Goal: Navigation & Orientation: Locate item on page

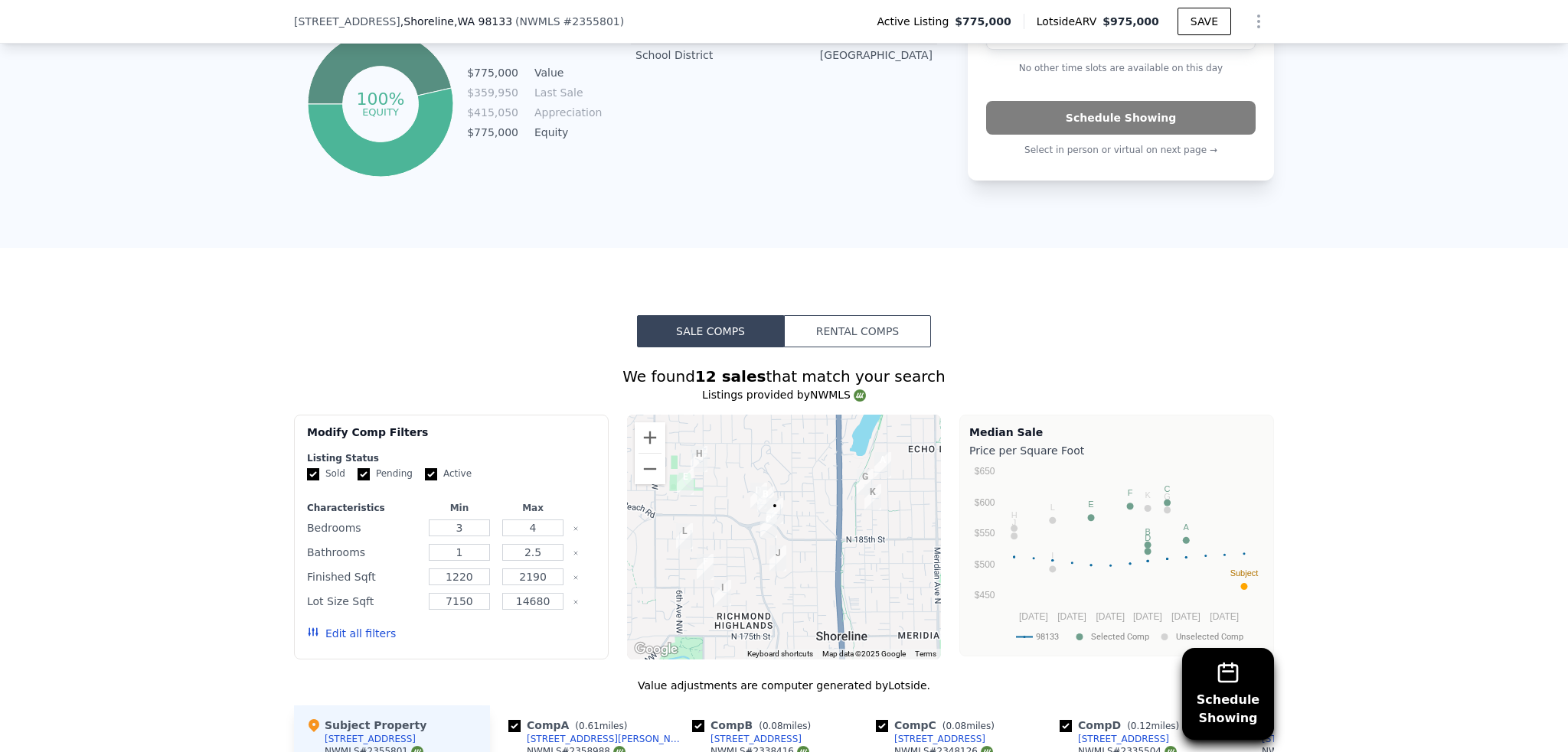
scroll to position [1294, 0]
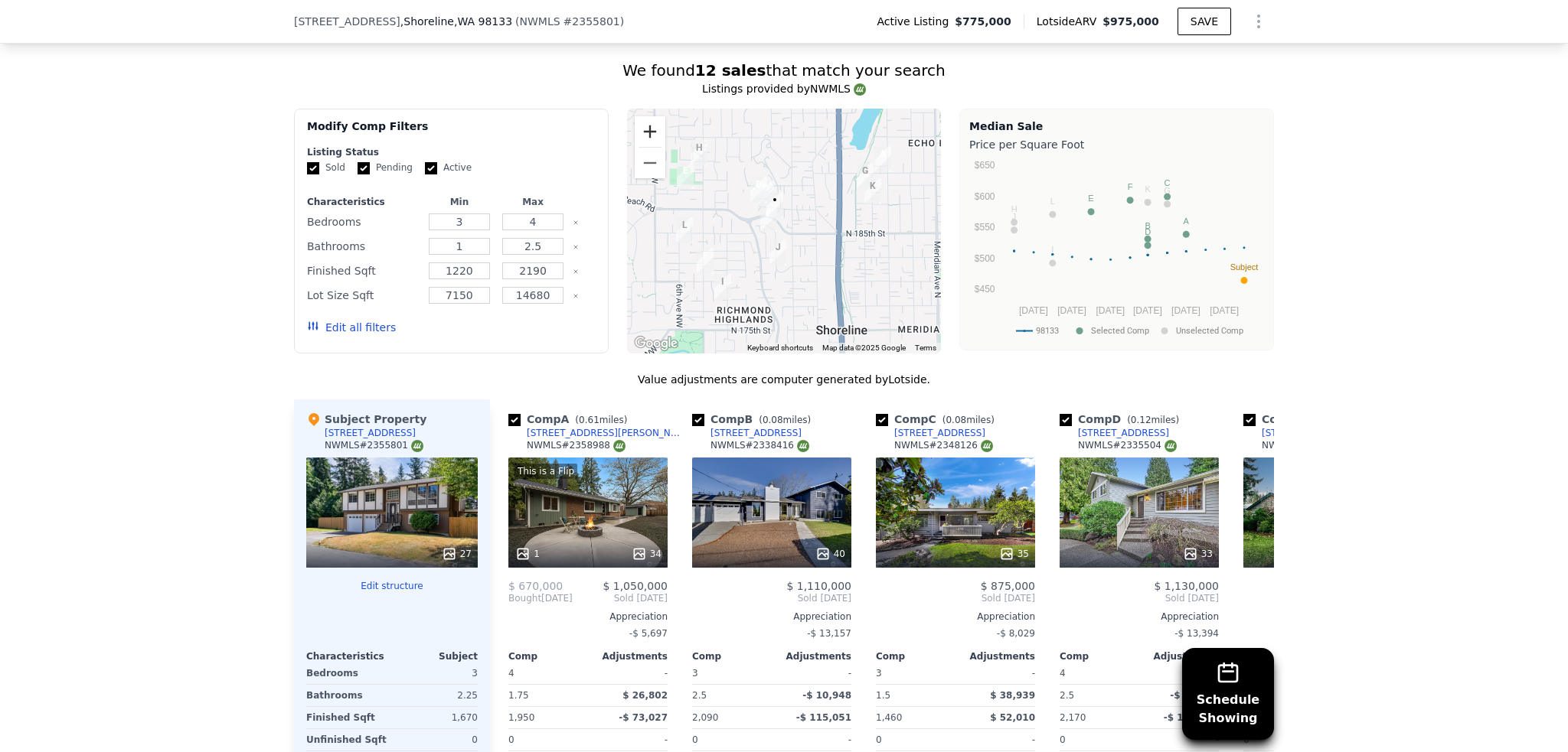
click at [644, 134] on button "Zoom in" at bounding box center [650, 132] width 31 height 31
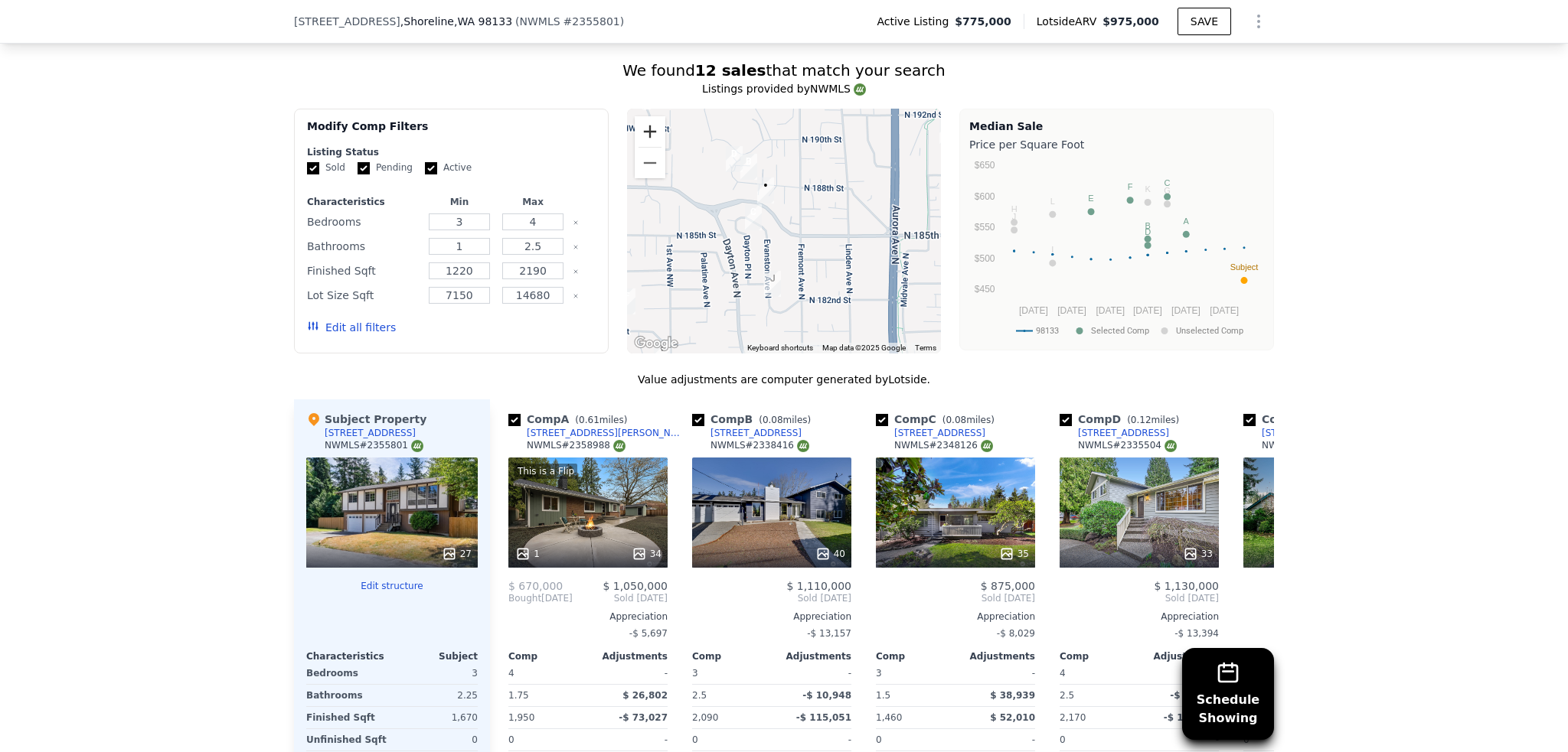
click at [644, 134] on button "Zoom in" at bounding box center [650, 132] width 31 height 31
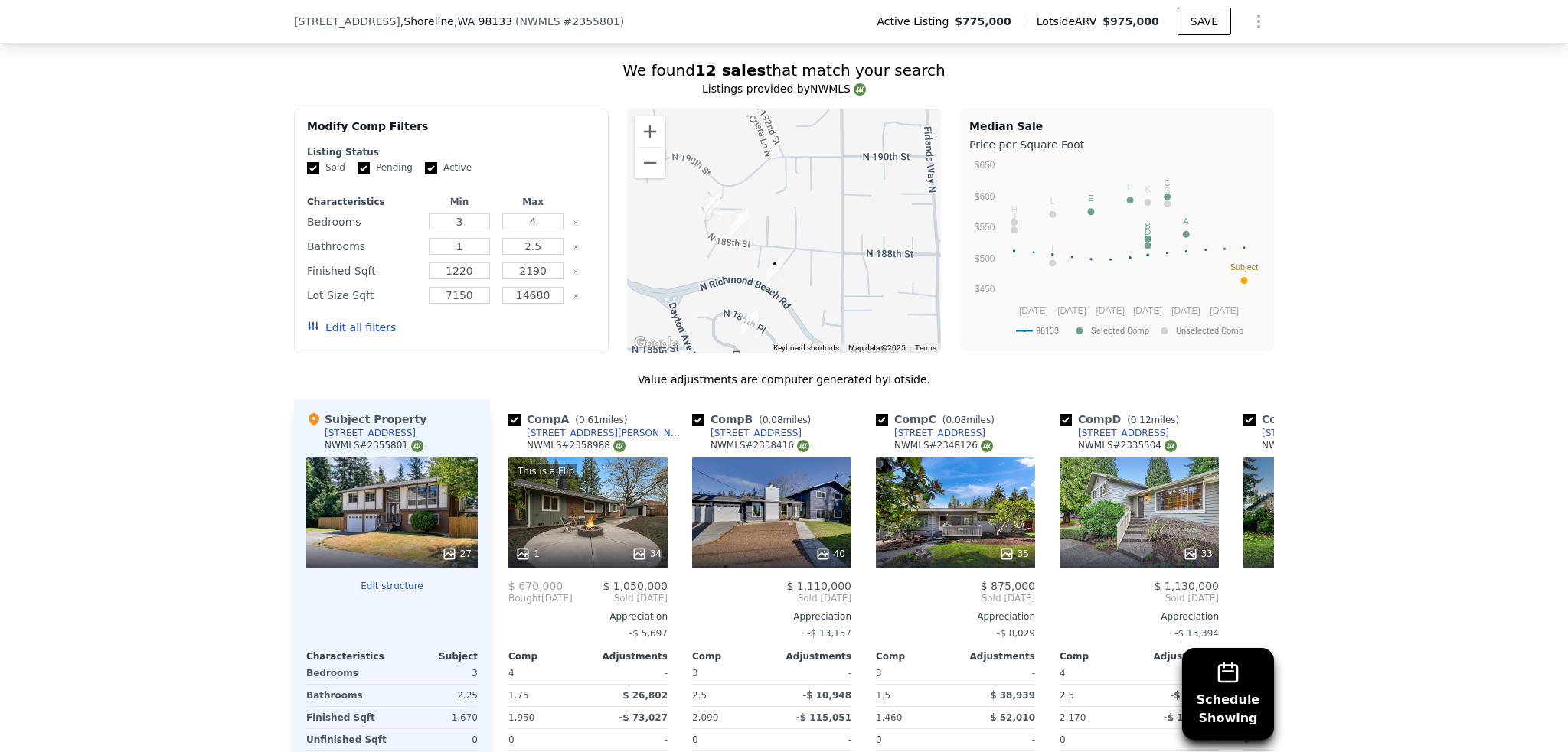
drag, startPoint x: 781, startPoint y: 216, endPoint x: 809, endPoint y: 337, distance: 124.2
click at [809, 337] on div at bounding box center [785, 231] width 315 height 245
click at [727, 228] on img "328 N 188th St" at bounding box center [739, 223] width 29 height 38
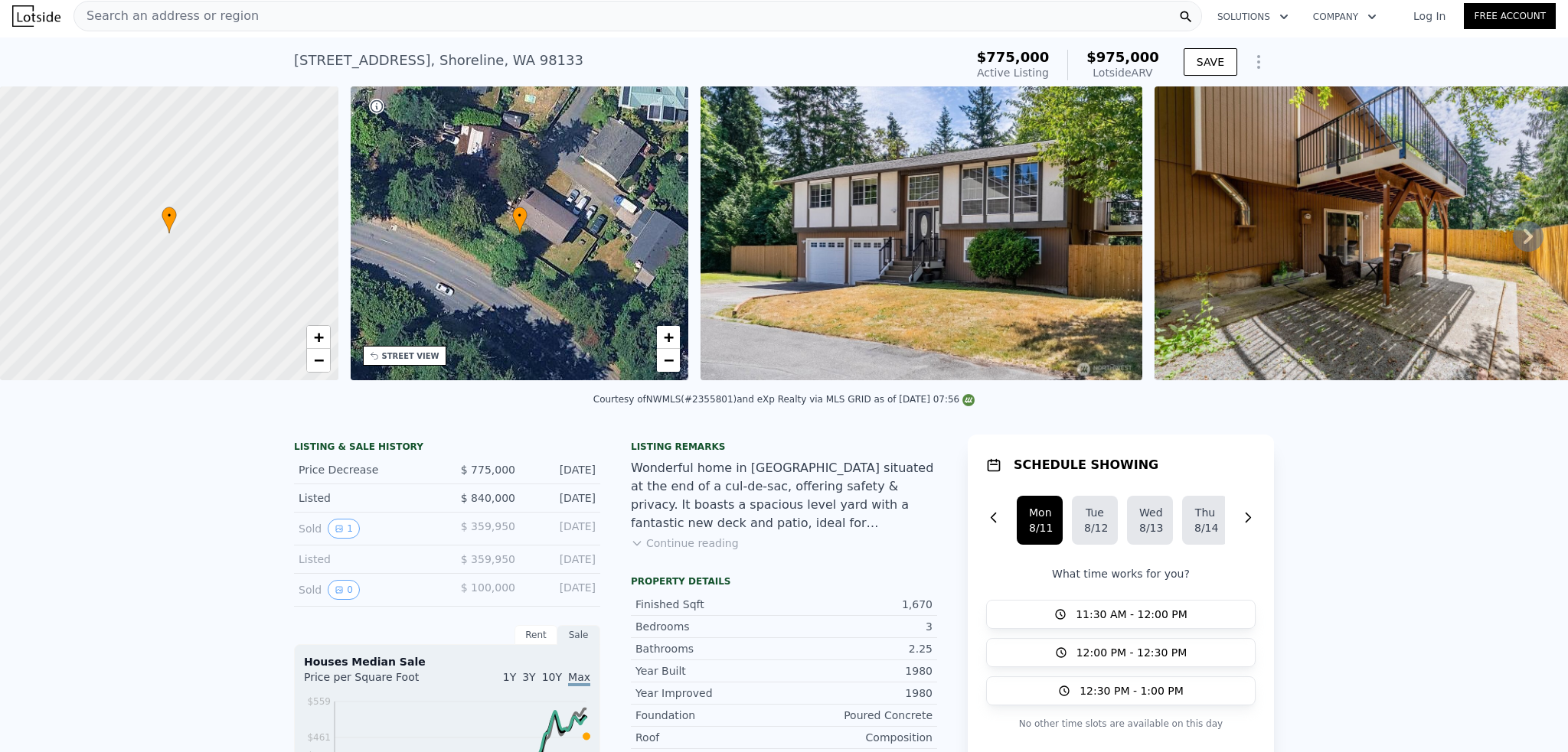
scroll to position [0, 0]
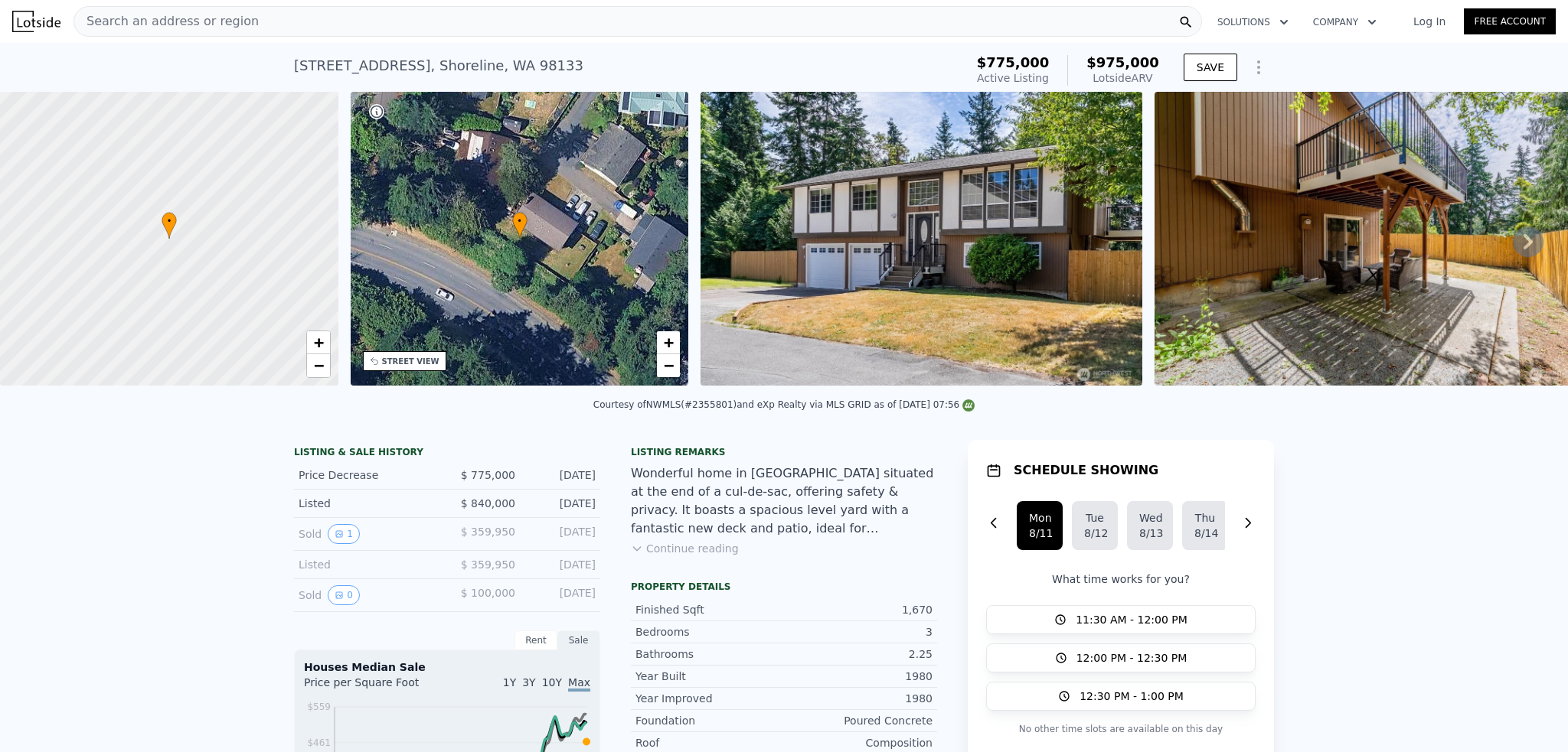
click at [405, 361] on div "STREET VIEW" at bounding box center [410, 361] width 57 height 11
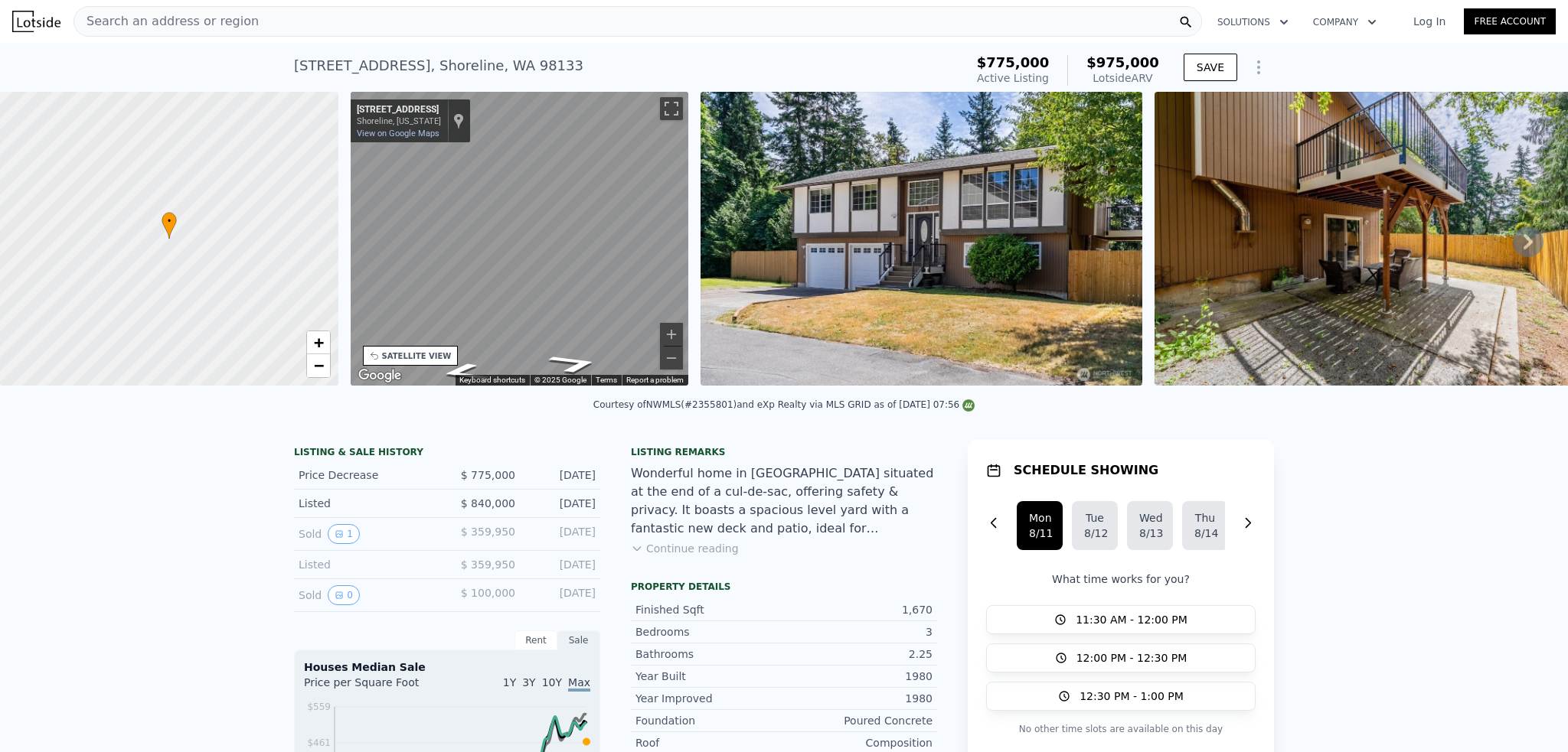
click at [705, 293] on div "• + − • + − STREET VIEW ← Move left → Move right ↑ Move up ↓ Move down + Zoom i…" at bounding box center [784, 241] width 1568 height 299
click at [787, 247] on div "• + − • + − STREET VIEW ← Move left → Move right ↑ Move up ↓ Move down + Zoom i…" at bounding box center [784, 241] width 1568 height 299
click at [741, 243] on div "• + − • + − STREET VIEW ← Move left → Move right ↑ Move up ↓ Move down + Zoom i…" at bounding box center [784, 241] width 1568 height 299
click at [259, 284] on div "• + − • + − STREET VIEW ← Move left → Move right ↑ Move up ↓ Move down + Zoom i…" at bounding box center [784, 241] width 1568 height 299
click at [319, 269] on div "• + − • + − STREET VIEW ← Move left → Move right ↑ Move up ↓ Move down + Zoom i…" at bounding box center [784, 241] width 1568 height 299
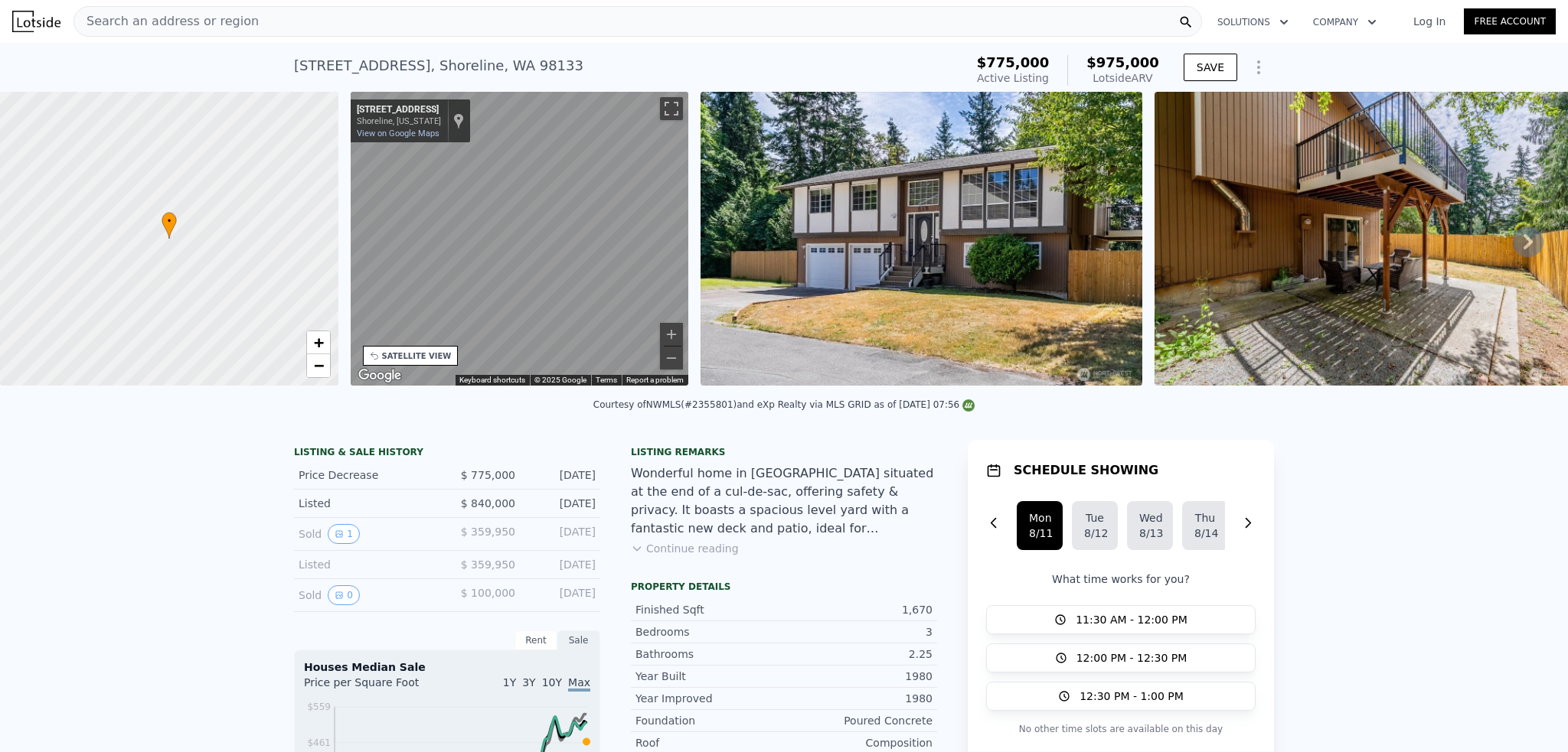
click at [850, 257] on img at bounding box center [921, 238] width 442 height 293
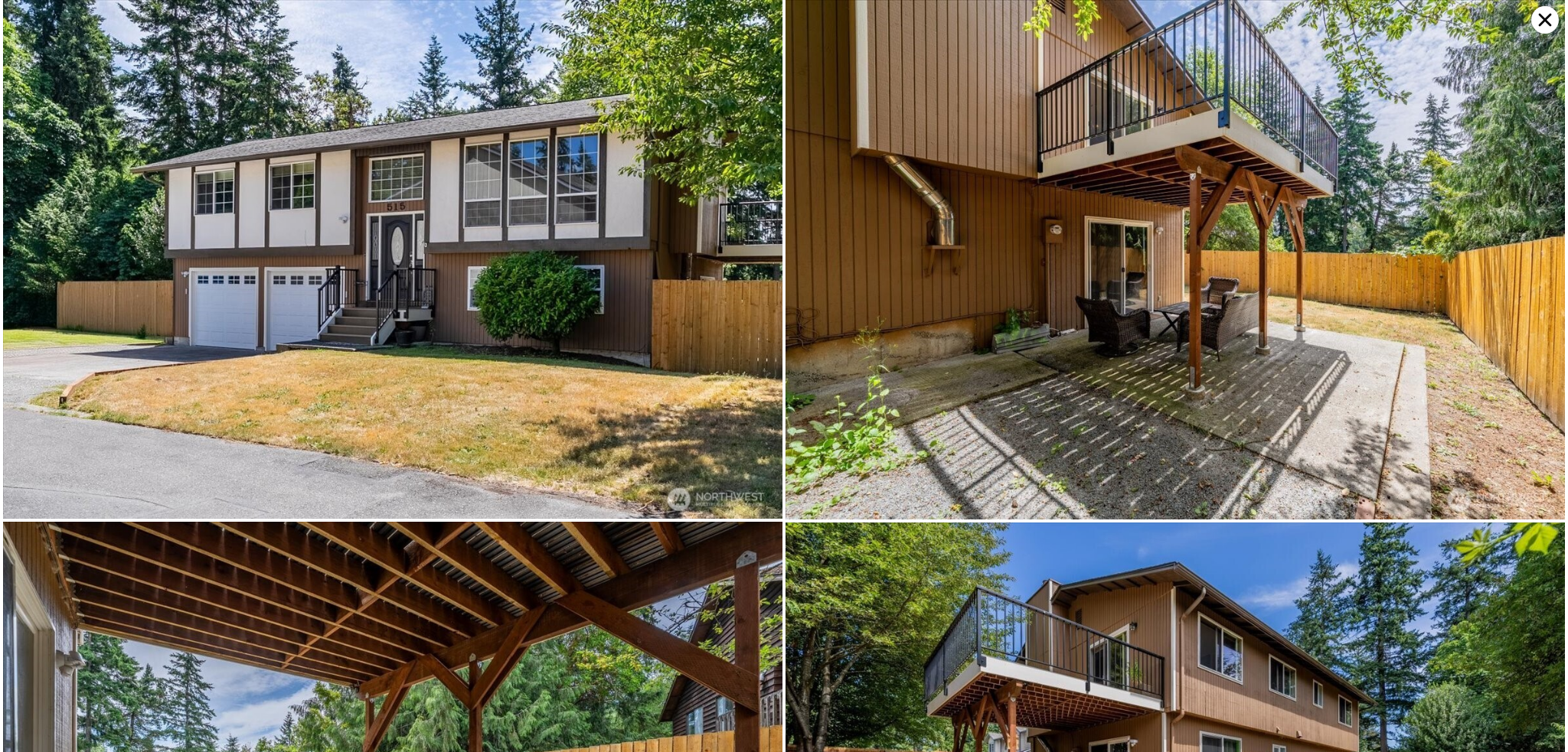
click at [442, 329] on img at bounding box center [393, 259] width 780 height 518
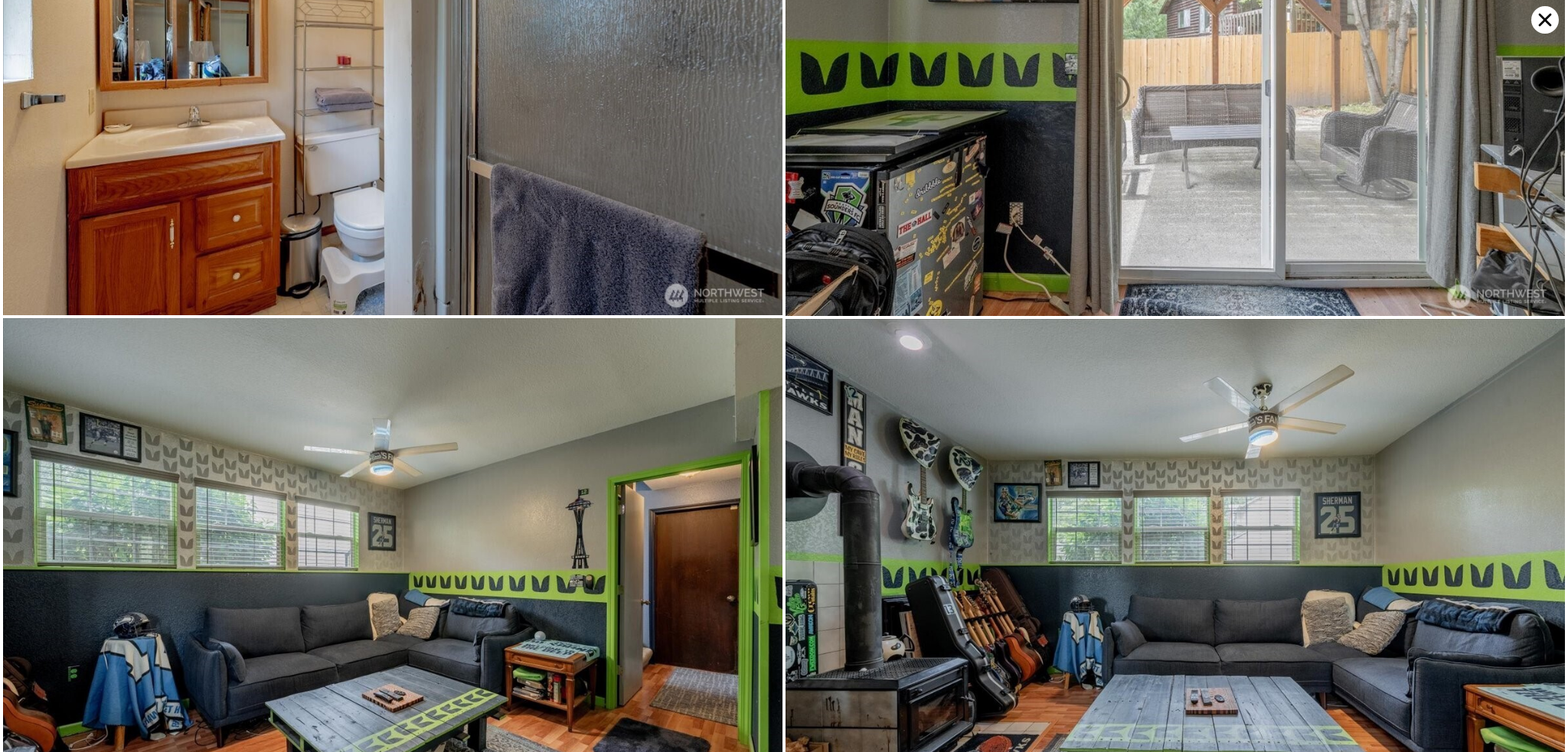
scroll to position [5704, 0]
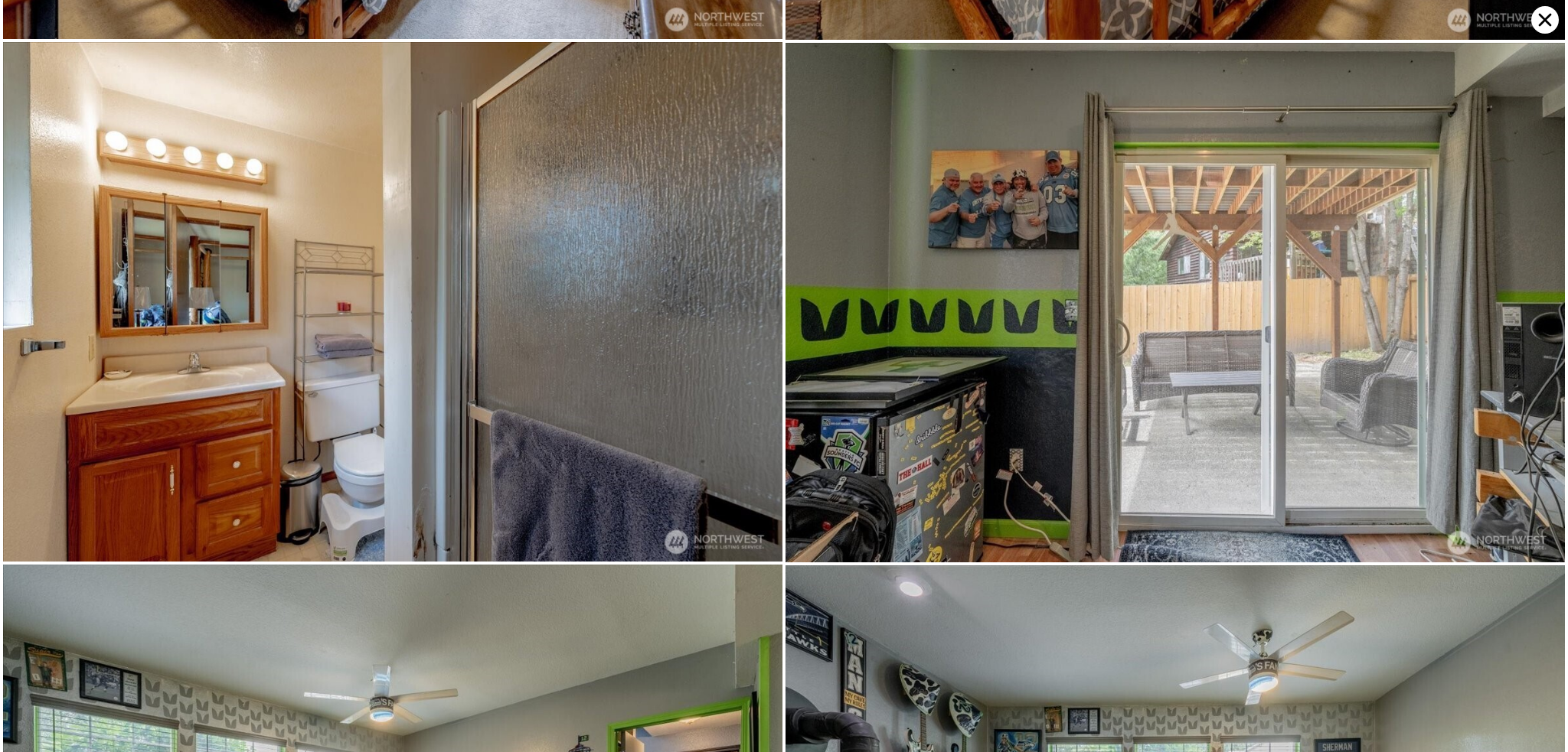
click at [987, 144] on img at bounding box center [1175, 302] width 780 height 519
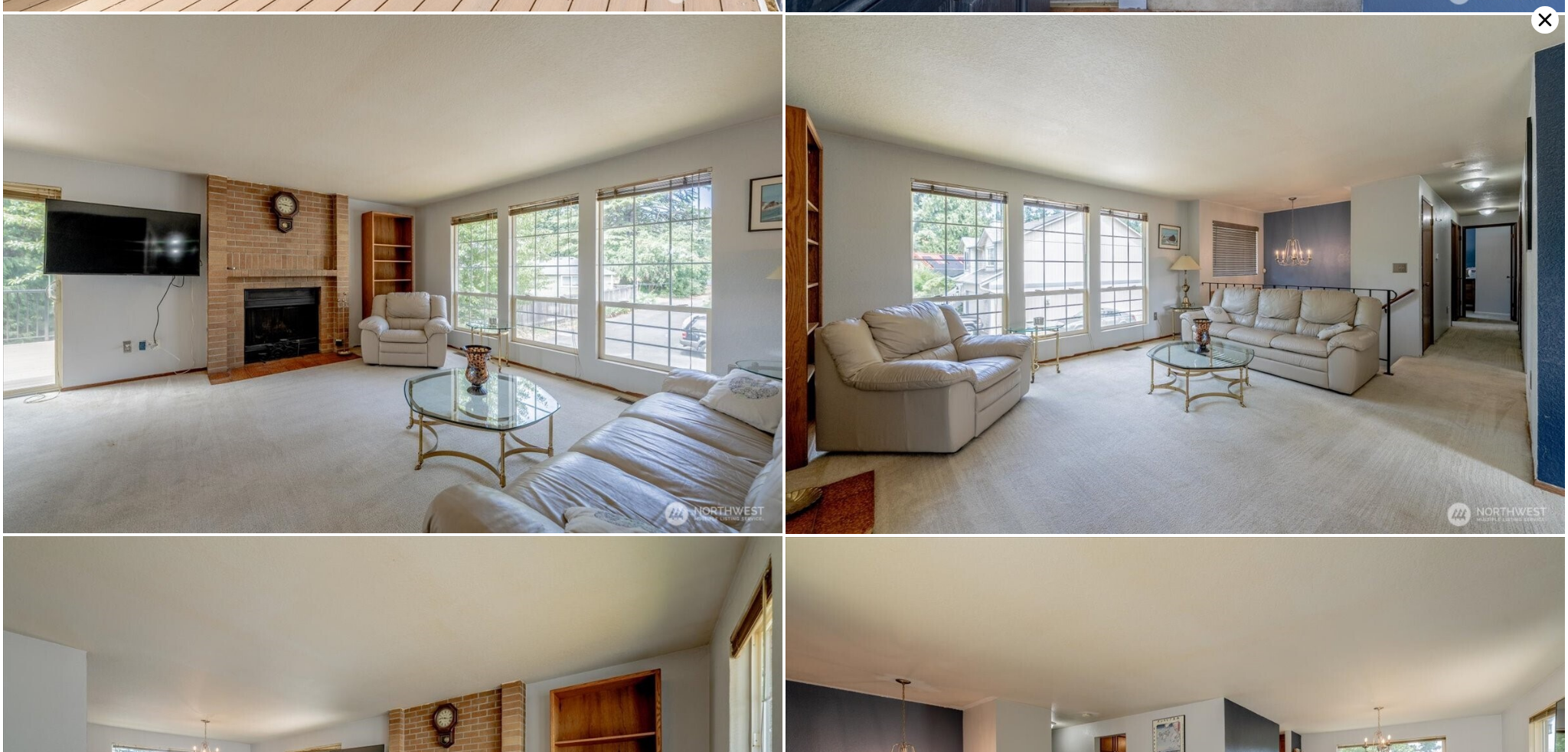
scroll to position [2074, 0]
click at [1543, 21] on icon at bounding box center [1545, 20] width 13 height 13
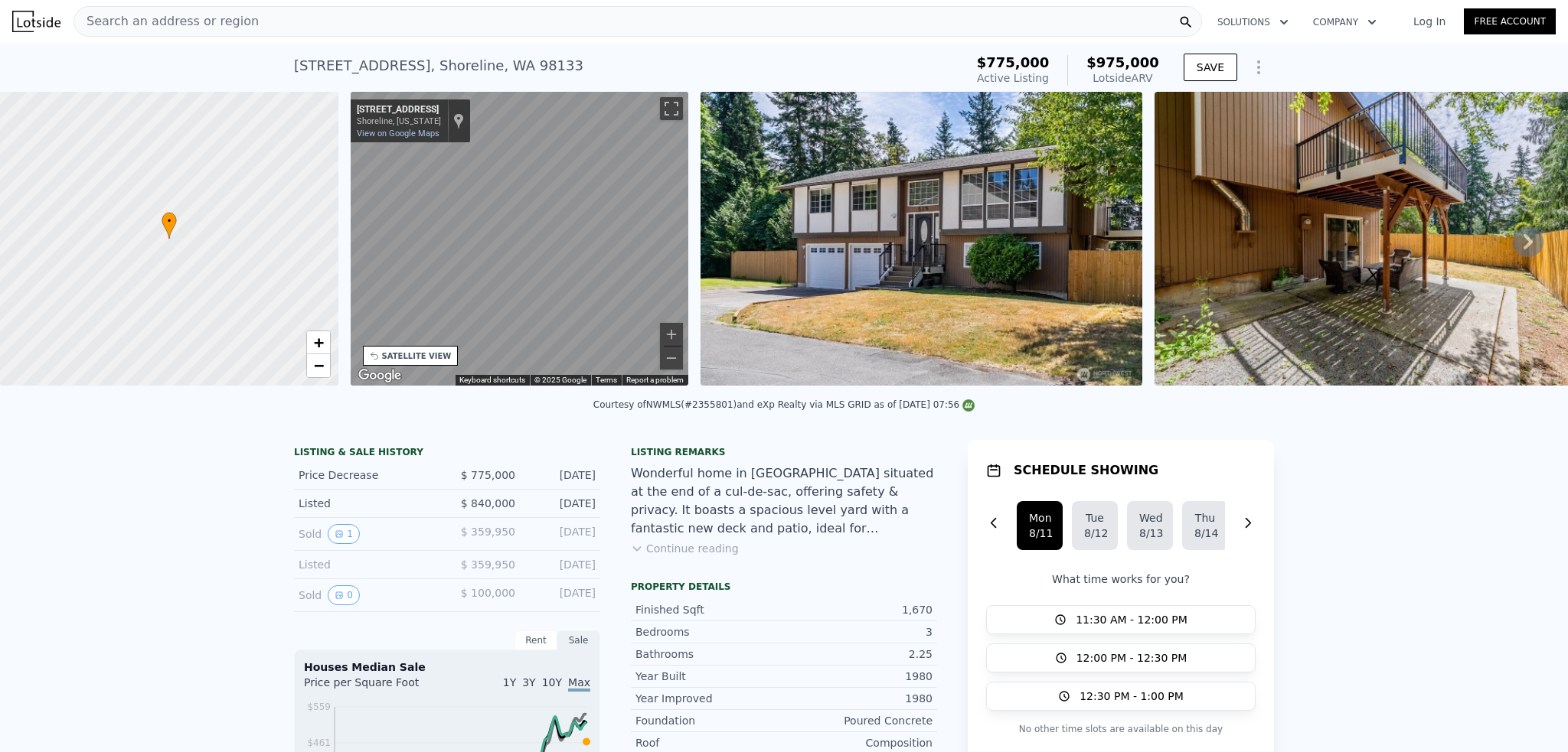
scroll to position [0, 0]
